Goal: Information Seeking & Learning: Understand process/instructions

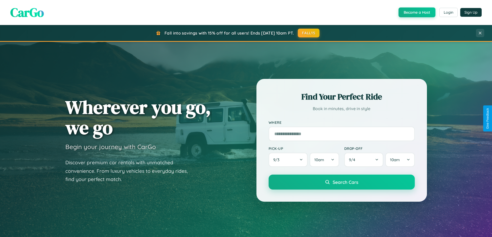
scroll to position [994, 0]
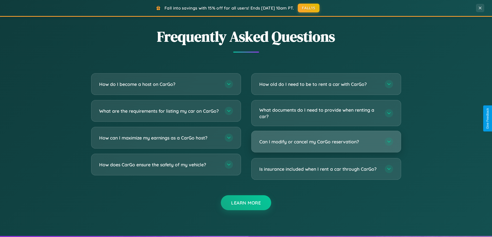
click at [326, 142] on h3 "Can I modify or cancel my CarGo reservation?" at bounding box center [319, 142] width 120 height 6
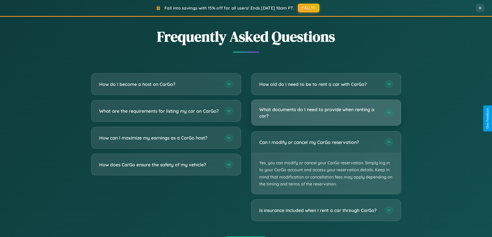
click at [326, 113] on h3 "What documents do I need to provide when renting a car?" at bounding box center [319, 112] width 120 height 13
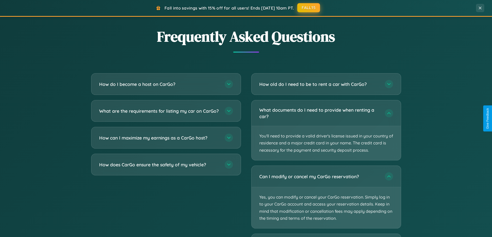
click at [309, 8] on button "FALL15" at bounding box center [308, 7] width 23 height 9
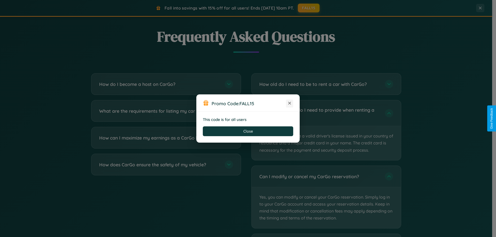
click at [289, 104] on icon at bounding box center [289, 103] width 5 height 5
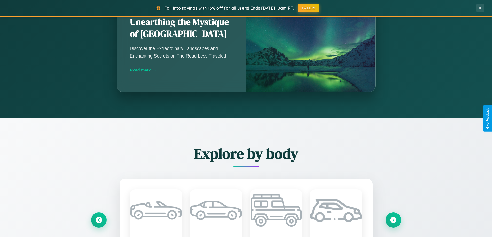
scroll to position [355, 0]
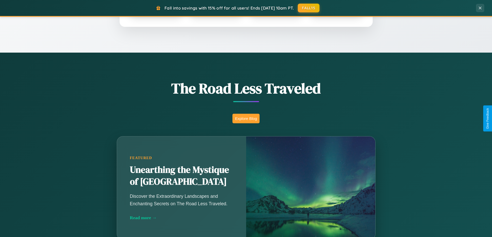
click at [246, 119] on button "Explore Blog" at bounding box center [245, 119] width 27 height 10
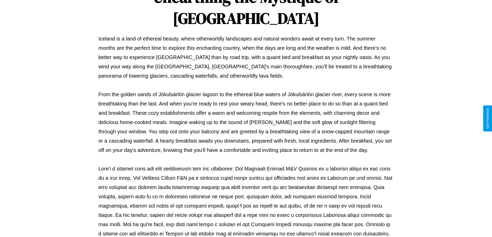
scroll to position [167, 0]
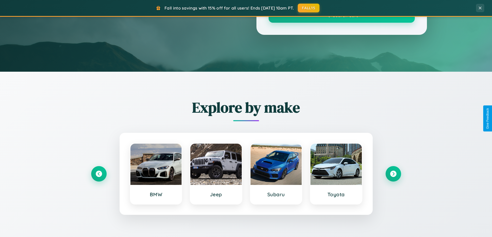
scroll to position [355, 0]
